Goal: Task Accomplishment & Management: Use online tool/utility

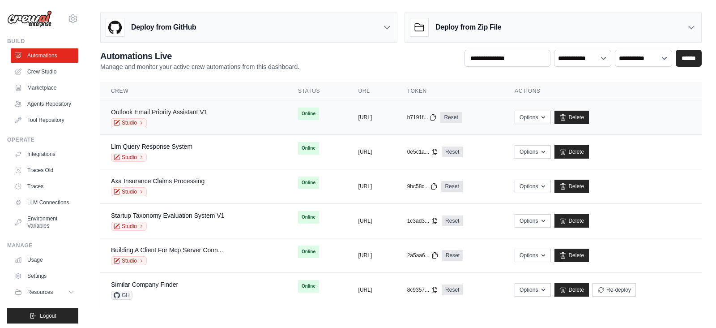
click at [168, 108] on link "Outlook Email Priority Assistant V1" at bounding box center [159, 111] width 97 height 7
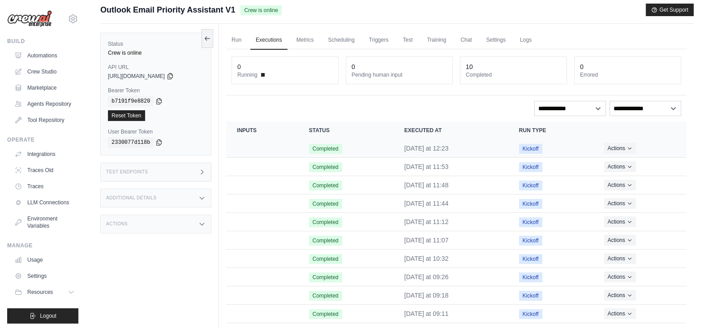
scroll to position [41, 0]
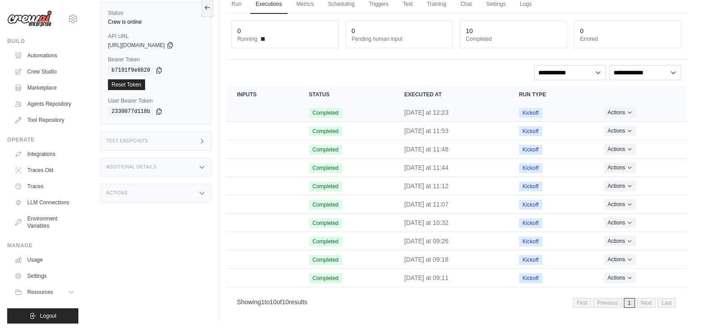
click at [389, 113] on td "Completed" at bounding box center [345, 112] width 95 height 18
drag, startPoint x: 426, startPoint y: 108, endPoint x: 508, endPoint y: 108, distance: 81.9
click at [427, 109] on time "Friday at 12:23" at bounding box center [426, 112] width 44 height 7
click at [328, 109] on span "Completed" at bounding box center [325, 113] width 33 height 10
click at [312, 113] on span "Completed" at bounding box center [325, 113] width 33 height 10
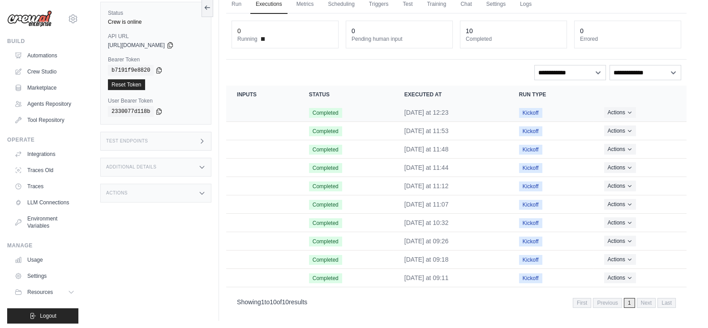
click at [312, 113] on span "Completed" at bounding box center [325, 113] width 33 height 10
click at [261, 115] on td "Crew executions table" at bounding box center [262, 112] width 72 height 18
click at [238, 10] on link "Run" at bounding box center [236, 4] width 21 height 19
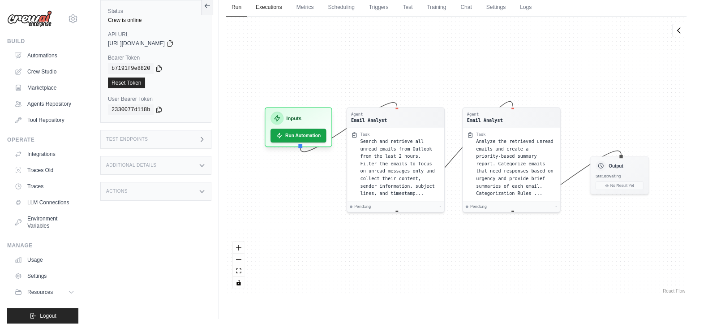
click at [278, 6] on link "Executions" at bounding box center [268, 7] width 37 height 19
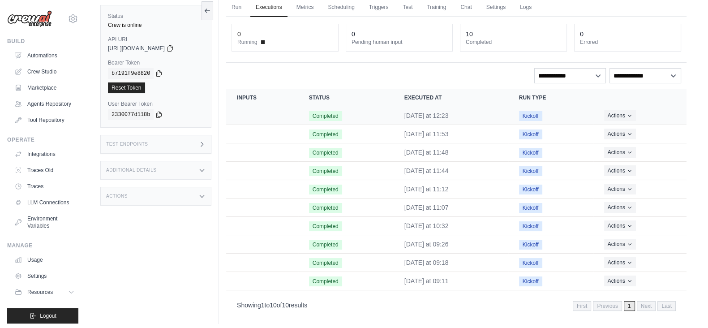
click at [335, 116] on span "Completed" at bounding box center [325, 116] width 33 height 10
click at [336, 116] on span "Completed" at bounding box center [325, 116] width 33 height 10
click at [337, 116] on span "Completed" at bounding box center [325, 116] width 33 height 10
click at [441, 112] on time "Friday at 12:23" at bounding box center [426, 115] width 44 height 7
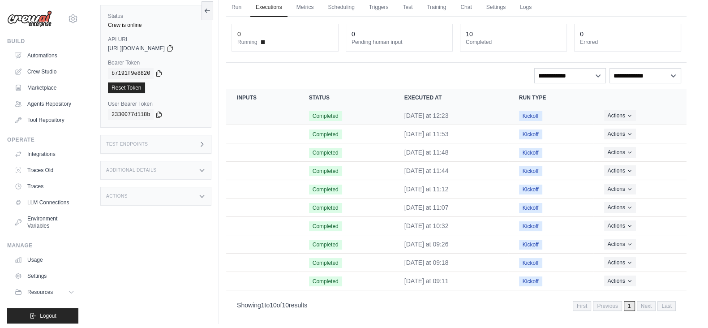
click at [533, 113] on span "Kickoff" at bounding box center [530, 116] width 23 height 10
click at [630, 112] on icon "Actions for execution" at bounding box center [629, 114] width 5 height 5
click at [529, 112] on span "Kickoff" at bounding box center [530, 116] width 23 height 10
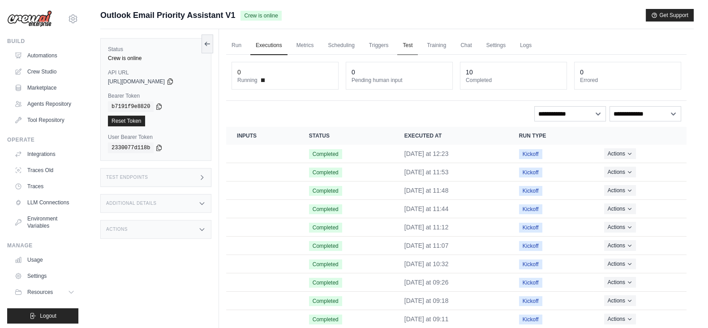
click at [403, 46] on link "Test" at bounding box center [407, 45] width 21 height 19
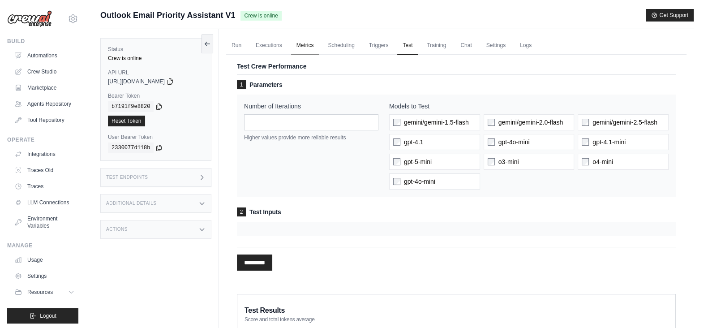
click at [300, 49] on link "Metrics" at bounding box center [305, 45] width 28 height 19
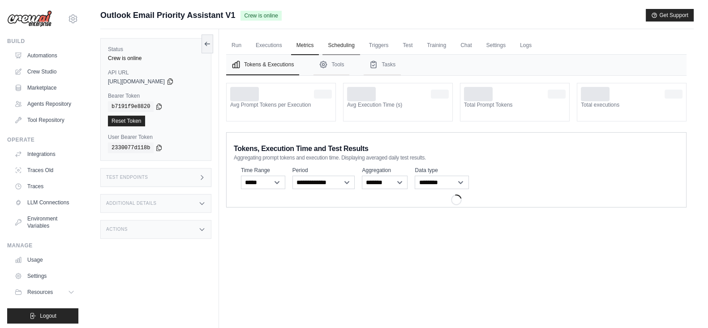
click at [351, 46] on link "Scheduling" at bounding box center [340, 45] width 37 height 19
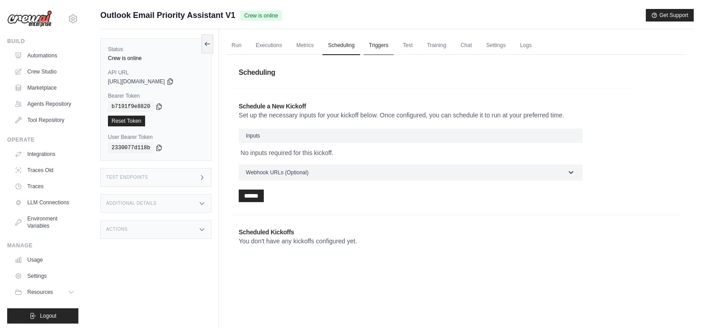
click at [384, 47] on link "Triggers" at bounding box center [379, 45] width 30 height 19
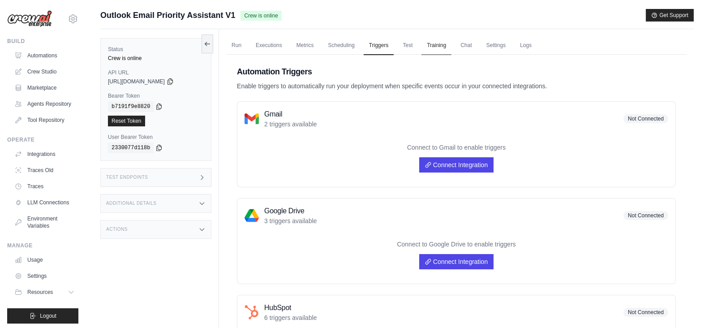
click at [435, 48] on link "Training" at bounding box center [436, 45] width 30 height 19
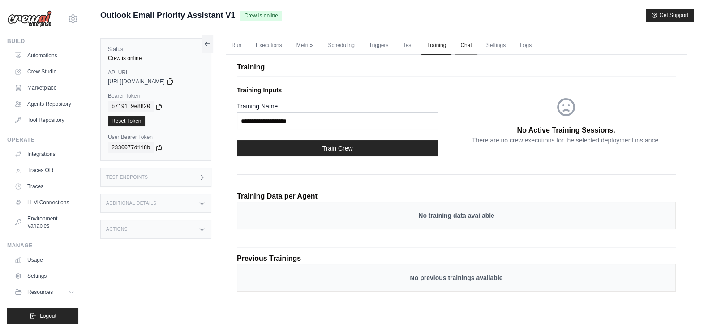
click at [469, 43] on link "Chat" at bounding box center [466, 45] width 22 height 19
click at [261, 44] on link "Executions" at bounding box center [268, 45] width 37 height 19
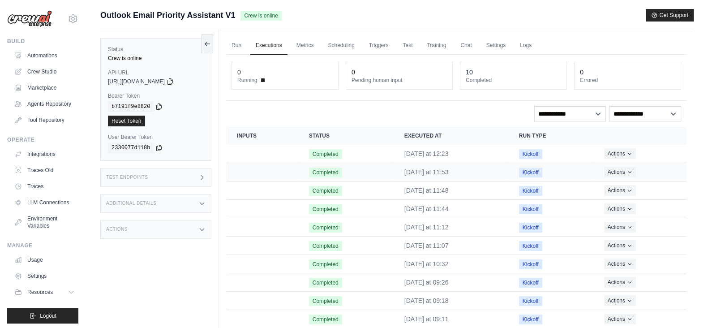
click at [315, 171] on span "Completed" at bounding box center [325, 172] width 33 height 10
click at [421, 170] on time "Friday at 11:53" at bounding box center [426, 171] width 44 height 7
click at [423, 168] on time "Friday at 11:53" at bounding box center [426, 171] width 44 height 7
click at [423, 146] on td "Friday at 12:23" at bounding box center [451, 154] width 115 height 18
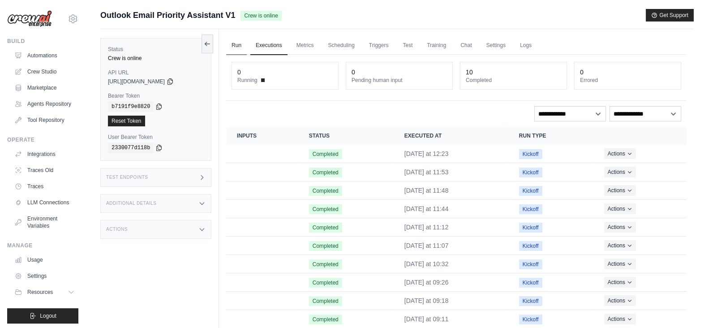
click at [231, 42] on link "Run" at bounding box center [236, 45] width 21 height 19
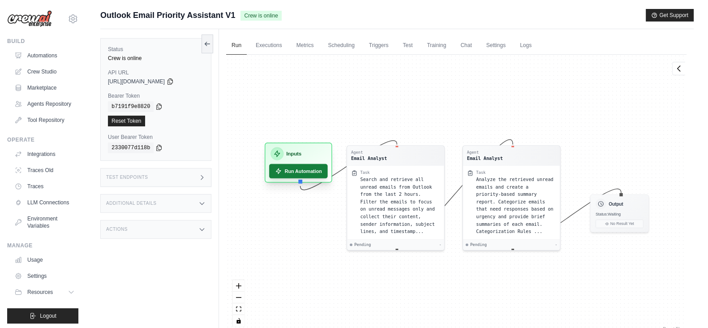
click at [294, 175] on button "Run Automation" at bounding box center [298, 171] width 59 height 14
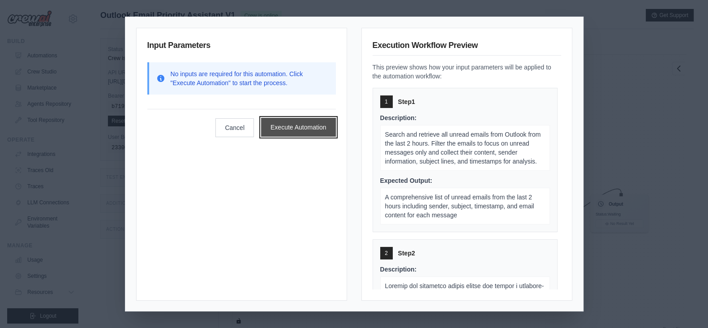
click at [312, 122] on button "Execute Automation" at bounding box center [298, 127] width 75 height 19
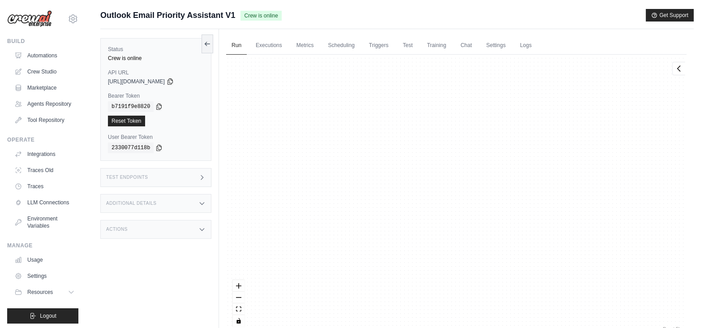
scroll to position [1210, 0]
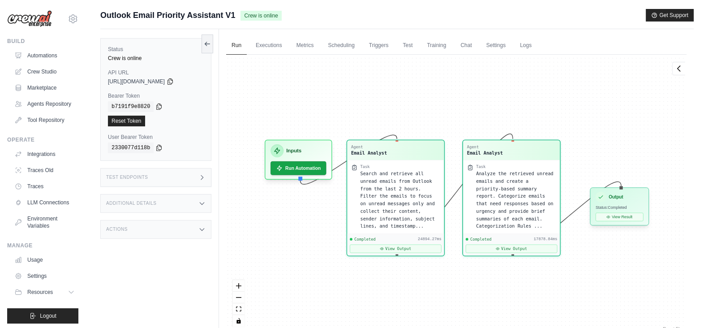
click at [616, 200] on h3 "Output" at bounding box center [615, 196] width 14 height 7
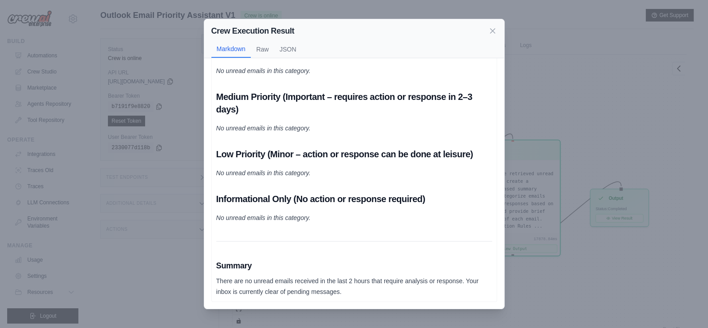
scroll to position [0, 0]
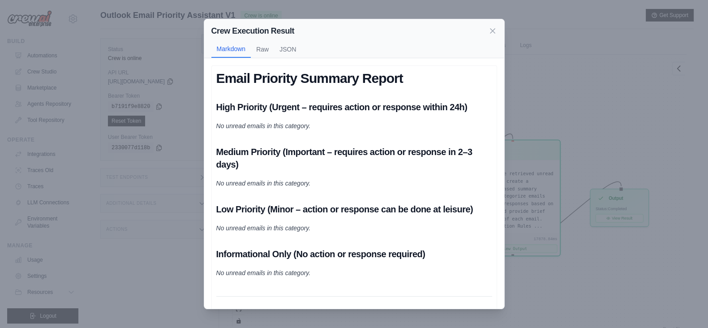
click at [619, 102] on div "Crew Execution Result Markdown Raw JSON Email Priority Summary Report High Prio…" at bounding box center [354, 164] width 708 height 328
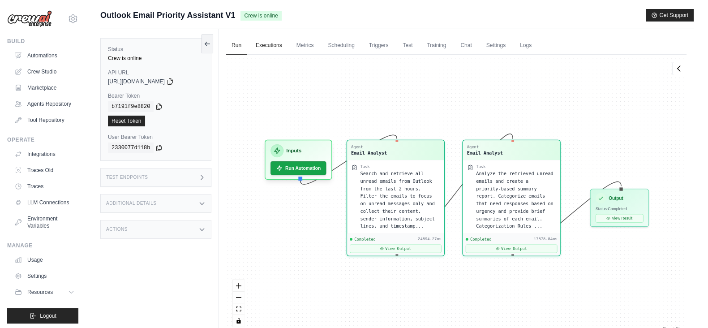
click at [264, 52] on link "Executions" at bounding box center [268, 45] width 37 height 19
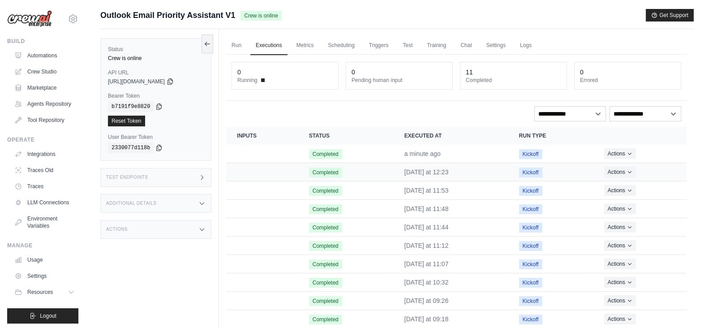
click at [322, 172] on span "Completed" at bounding box center [325, 172] width 33 height 10
click at [240, 171] on td "Crew executions table" at bounding box center [262, 172] width 72 height 18
click at [428, 174] on time "Friday at 12:23" at bounding box center [426, 171] width 44 height 7
click at [233, 43] on link "Run" at bounding box center [236, 45] width 21 height 19
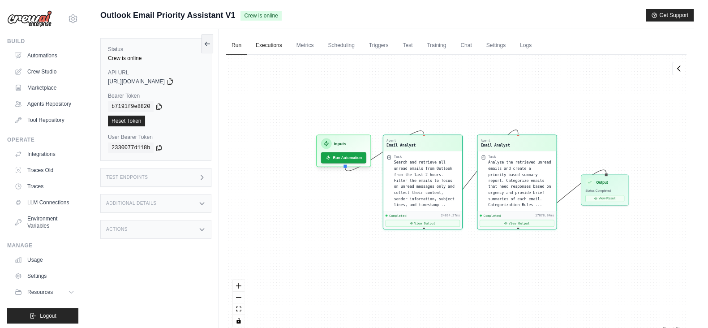
click at [265, 44] on link "Executions" at bounding box center [268, 45] width 37 height 19
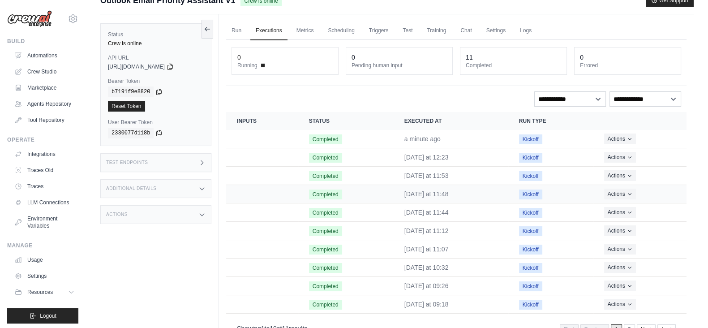
scroll to position [41, 0]
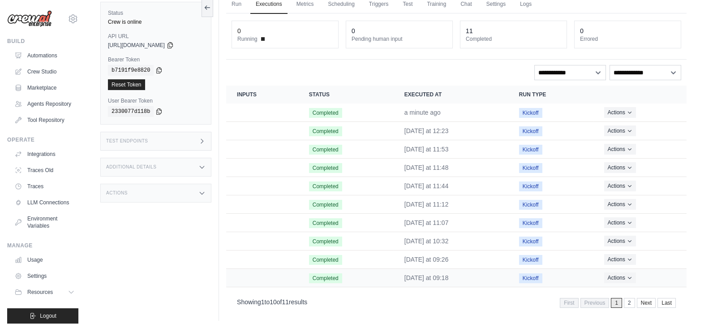
click at [317, 276] on span "Completed" at bounding box center [325, 278] width 33 height 10
click at [530, 278] on span "Kickoff" at bounding box center [530, 278] width 23 height 10
click at [629, 109] on icon "Actions for execution" at bounding box center [629, 111] width 5 height 5
click at [553, 129] on td "Kickoff" at bounding box center [550, 130] width 85 height 18
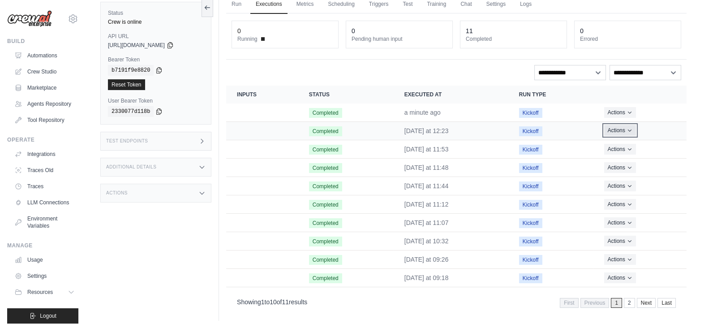
click at [627, 129] on icon "Actions for execution" at bounding box center [629, 130] width 5 height 5
click at [635, 144] on link "View Details" at bounding box center [646, 147] width 57 height 14
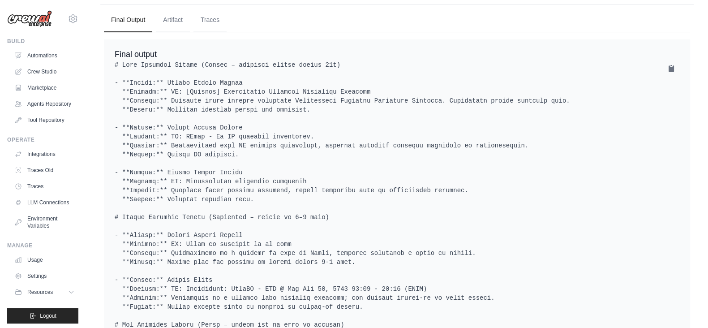
scroll to position [391, 0]
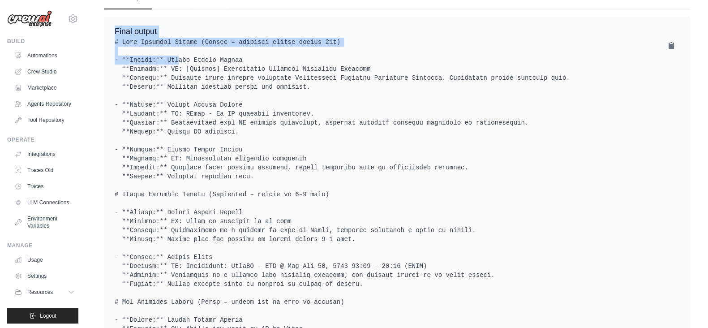
drag, startPoint x: 112, startPoint y: 30, endPoint x: 153, endPoint y: 56, distance: 48.1
click at [153, 56] on div "Final output" at bounding box center [397, 309] width 586 height 585
drag, startPoint x: 300, startPoint y: 54, endPoint x: 295, endPoint y: 54, distance: 5.4
click at [300, 54] on pre at bounding box center [397, 315] width 565 height 555
click at [141, 47] on pre at bounding box center [397, 315] width 565 height 555
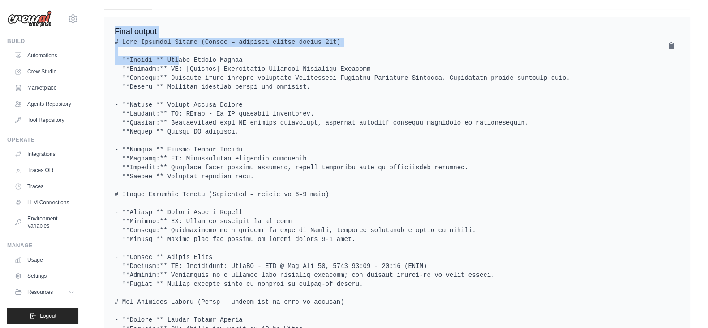
click at [128, 39] on pre at bounding box center [397, 315] width 565 height 555
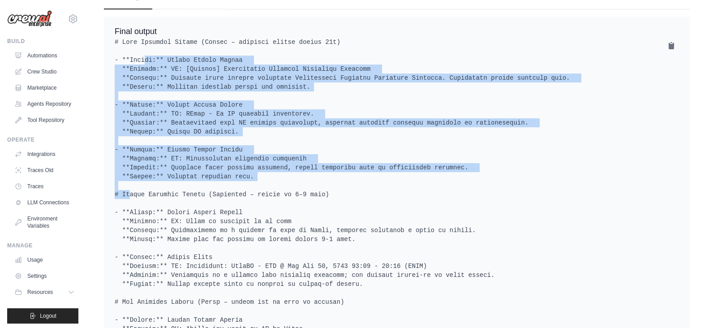
drag, startPoint x: 121, startPoint y: 57, endPoint x: 327, endPoint y: 171, distance: 235.0
click at [327, 171] on pre at bounding box center [397, 315] width 565 height 555
click at [370, 178] on pre at bounding box center [397, 315] width 565 height 555
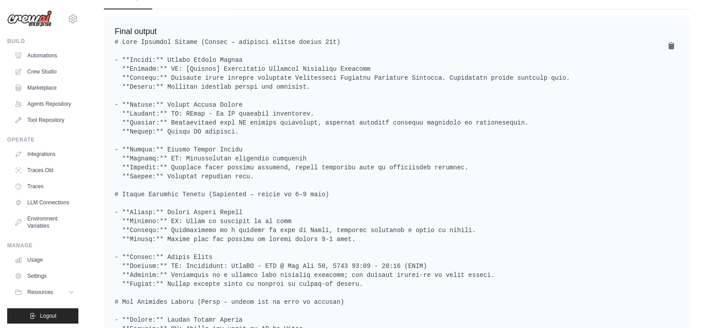
click at [153, 66] on pre at bounding box center [397, 315] width 565 height 555
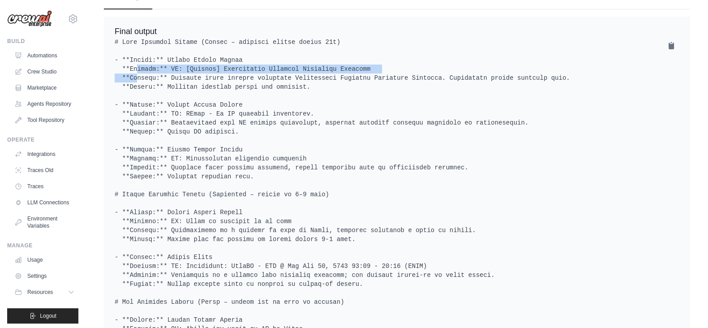
click at [153, 66] on pre at bounding box center [397, 315] width 565 height 555
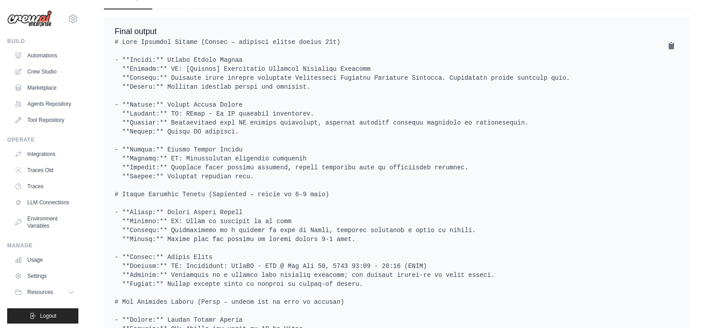
click at [269, 157] on pre at bounding box center [397, 315] width 565 height 555
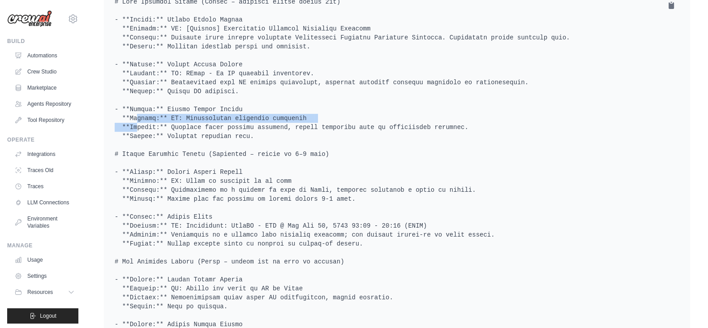
scroll to position [447, 0]
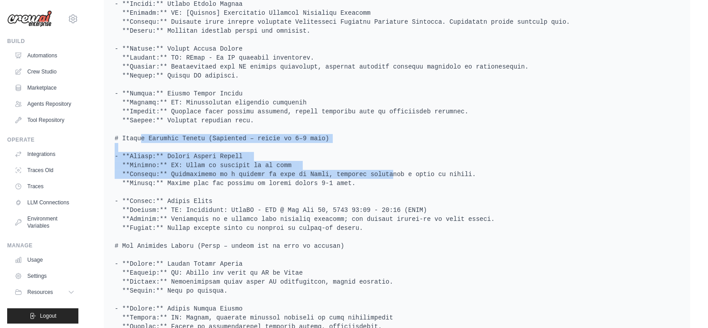
drag, startPoint x: 119, startPoint y: 137, endPoint x: 347, endPoint y: 169, distance: 230.1
click at [347, 169] on pre at bounding box center [397, 259] width 565 height 555
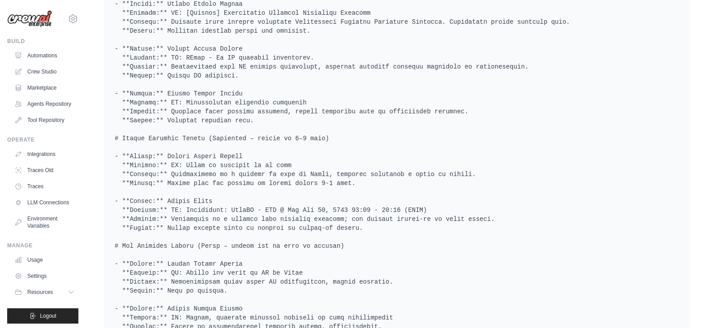
click at [229, 163] on pre at bounding box center [397, 259] width 565 height 555
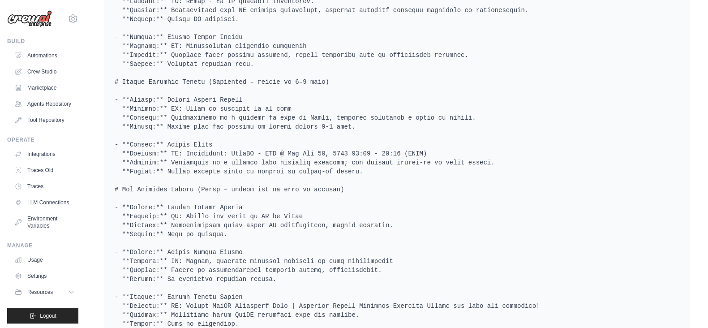
click at [197, 155] on pre at bounding box center [397, 202] width 565 height 555
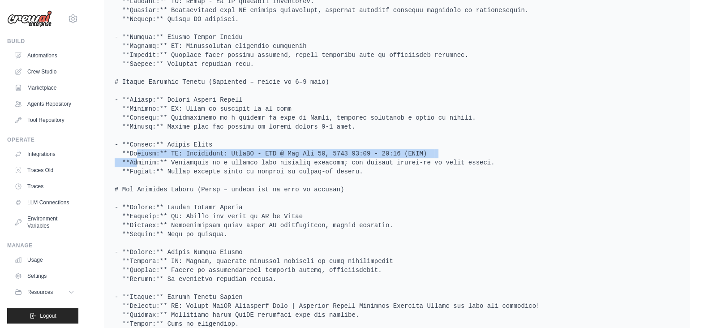
click at [197, 155] on pre at bounding box center [397, 202] width 565 height 555
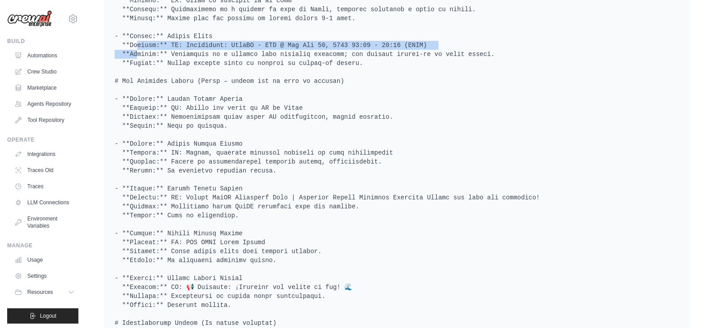
scroll to position [616, 0]
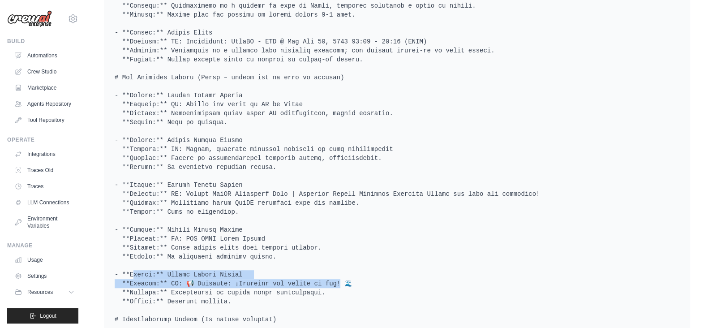
drag, startPoint x: 302, startPoint y: 282, endPoint x: 147, endPoint y: 264, distance: 155.4
click at [147, 264] on pre at bounding box center [397, 90] width 565 height 555
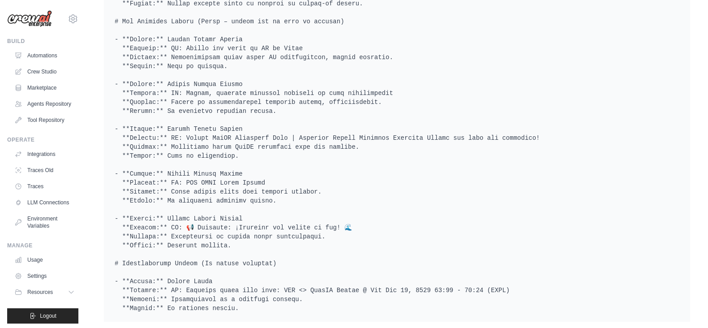
click at [398, 241] on pre at bounding box center [397, 34] width 565 height 555
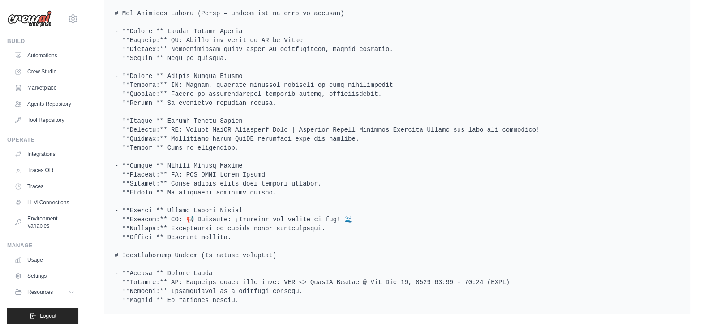
drag, startPoint x: 163, startPoint y: 266, endPoint x: 324, endPoint y: 313, distance: 167.6
click at [324, 313] on div "Final Output Artifact Traces Final output" at bounding box center [396, 5] width 593 height 624
click at [326, 305] on div "Final output" at bounding box center [397, 20] width 586 height 585
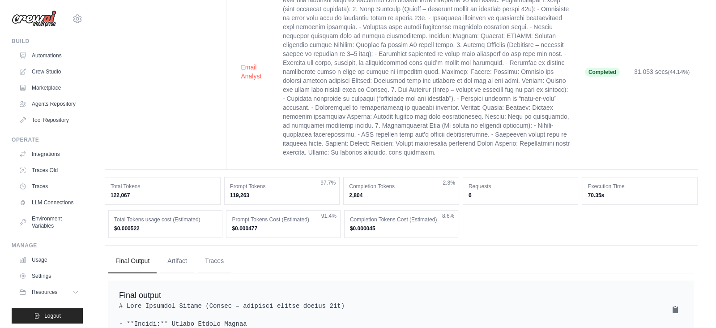
scroll to position [0, 0]
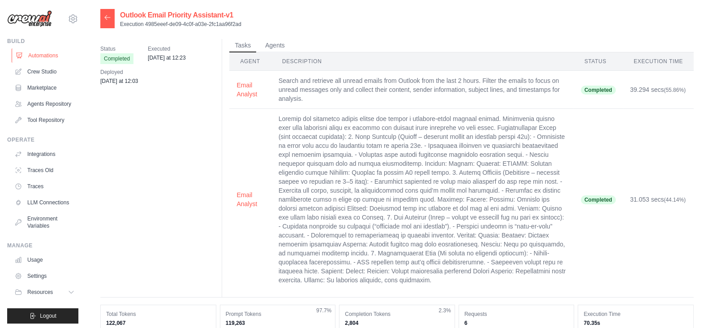
click at [39, 52] on link "Automations" at bounding box center [46, 55] width 68 height 14
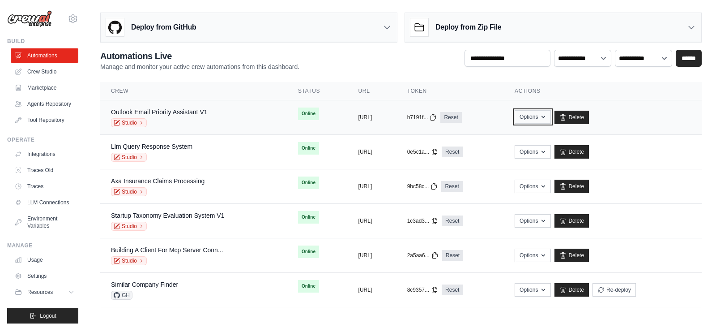
click at [551, 116] on button "Options" at bounding box center [533, 116] width 36 height 13
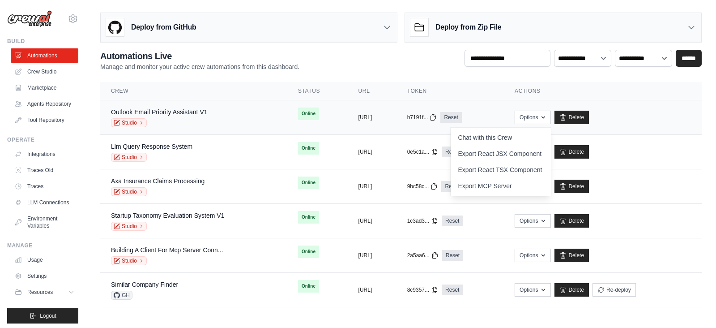
click at [232, 112] on div "Outlook Email Priority Assistant V1 Studio" at bounding box center [194, 117] width 166 height 20
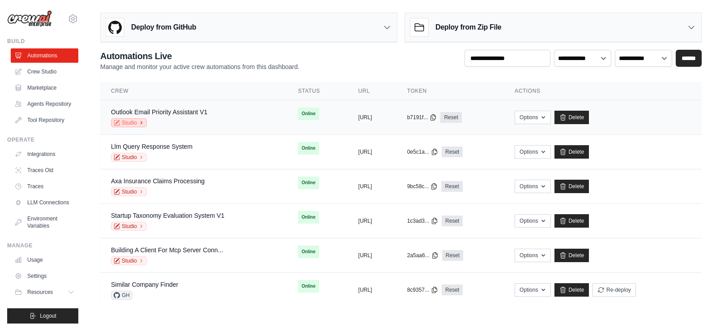
click at [137, 126] on link "Studio" at bounding box center [129, 122] width 36 height 9
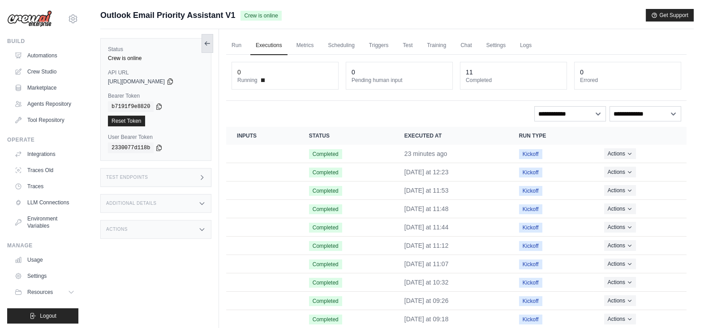
click at [205, 41] on icon at bounding box center [207, 43] width 7 height 7
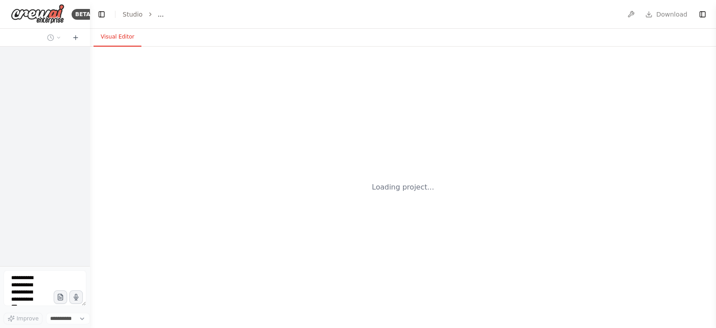
select select "****"
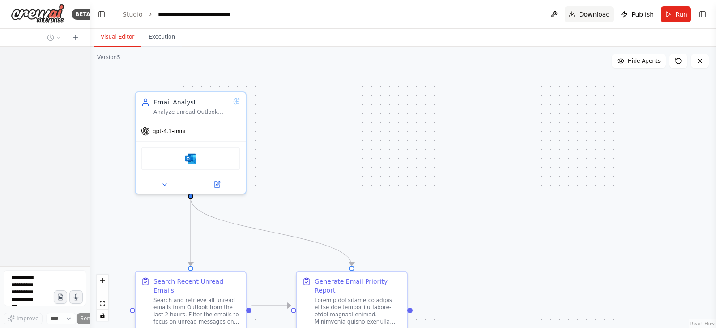
click at [601, 19] on button "Download" at bounding box center [589, 14] width 49 height 16
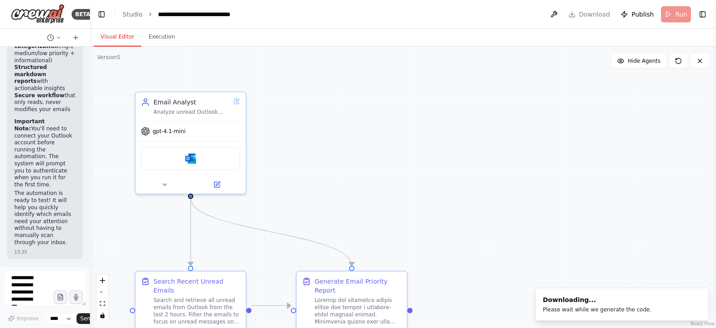
scroll to position [1291, 0]
